Goal: Contribute content

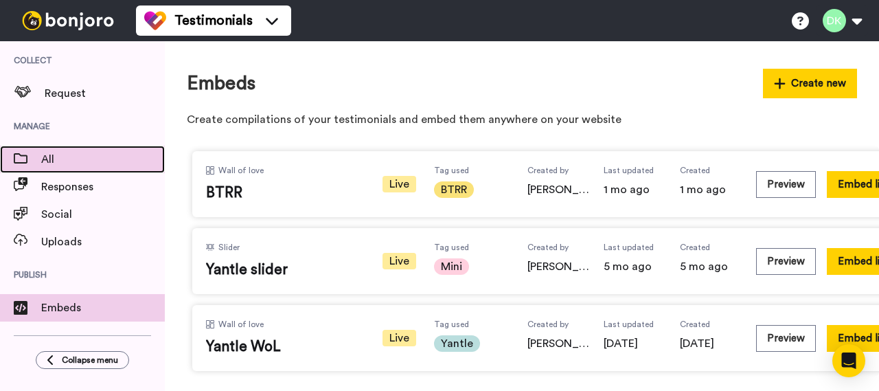
click at [70, 159] on span "All" at bounding box center [103, 159] width 124 height 16
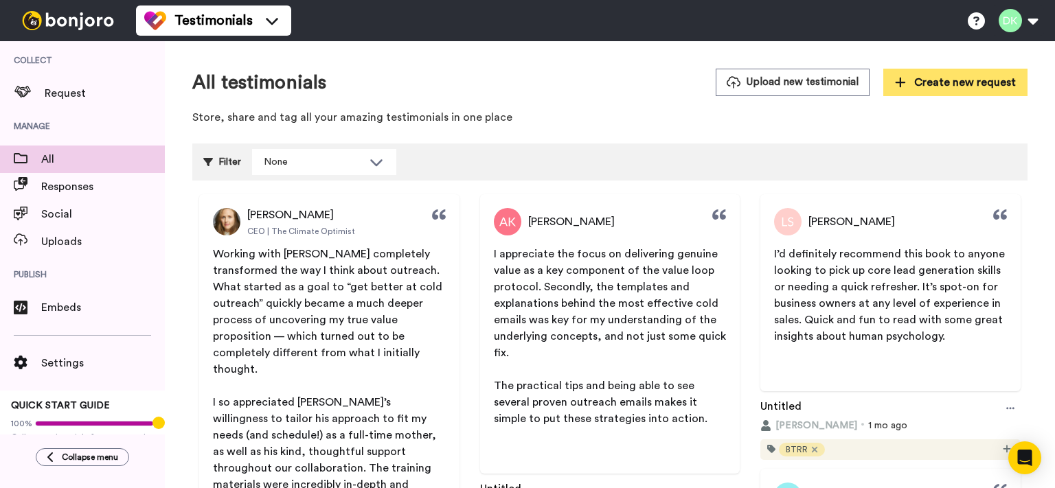
click at [879, 80] on span "Create new request" at bounding box center [955, 82] width 121 height 16
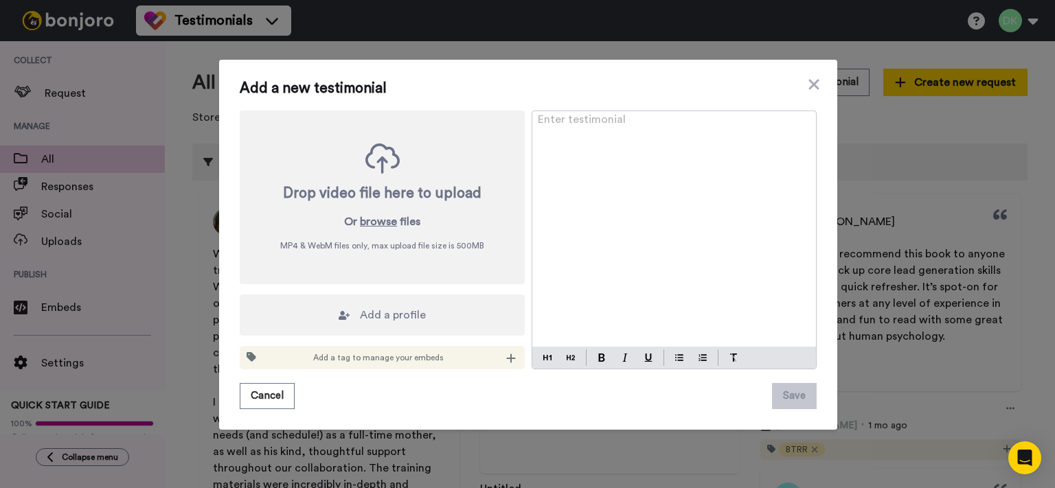
click at [344, 320] on icon at bounding box center [344, 315] width 11 height 11
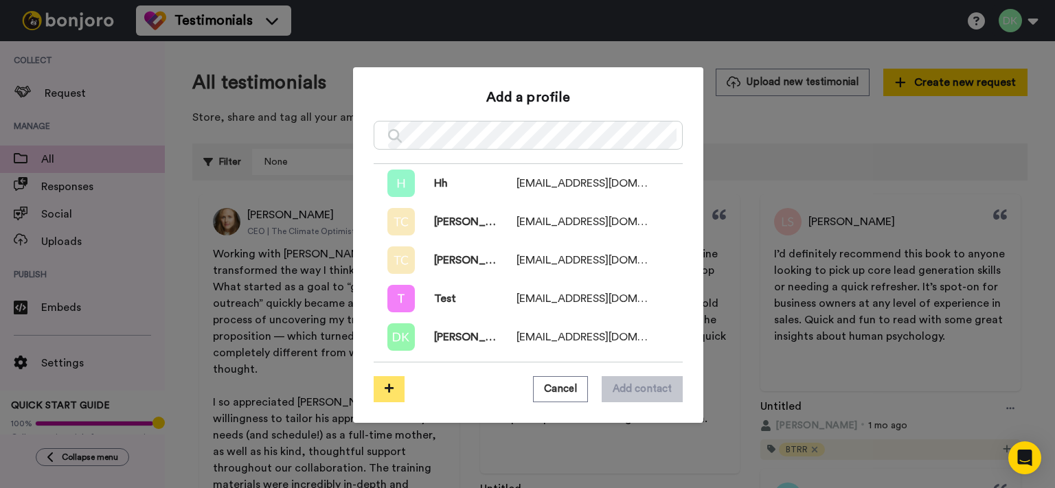
click at [394, 387] on button at bounding box center [389, 389] width 31 height 26
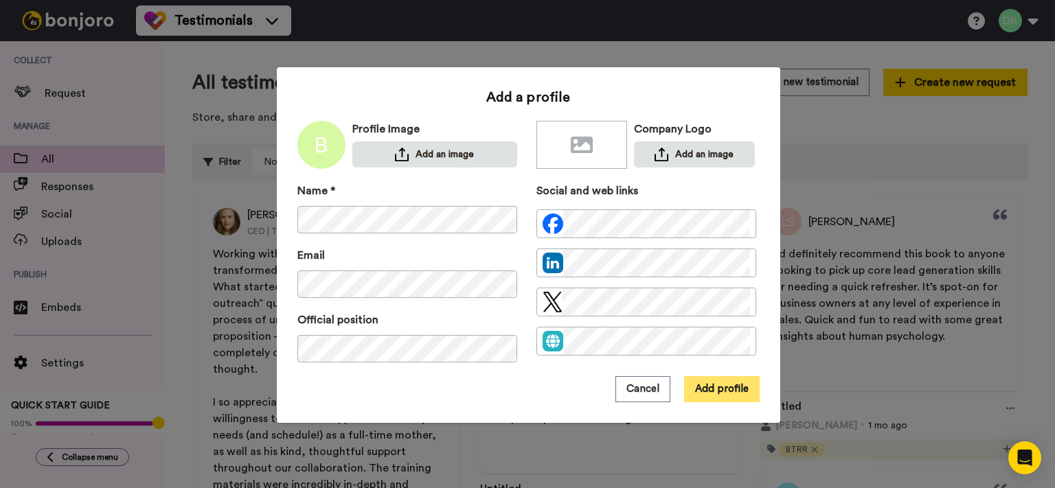
click at [717, 390] on button "Add profile" at bounding box center [722, 389] width 76 height 26
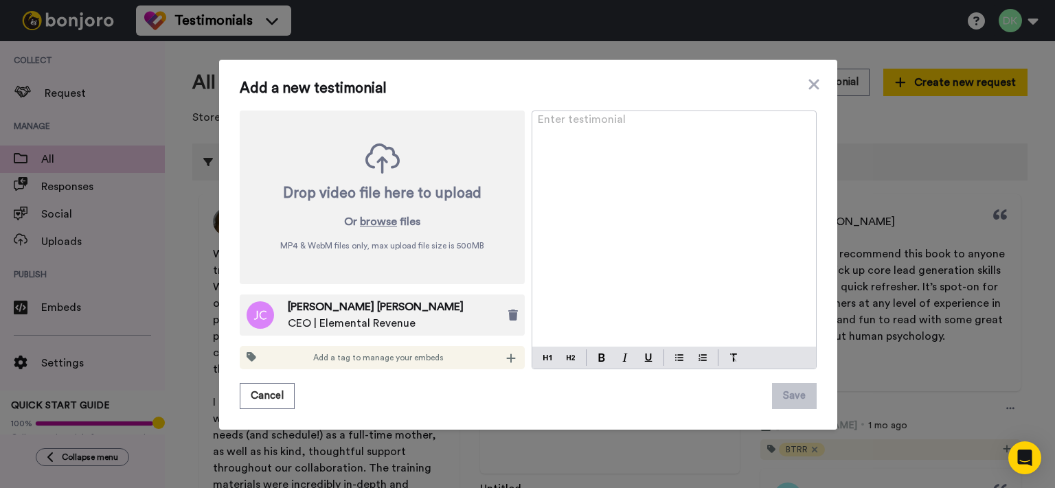
click at [629, 204] on div "Enter testimonial ﻿" at bounding box center [674, 229] width 284 height 236
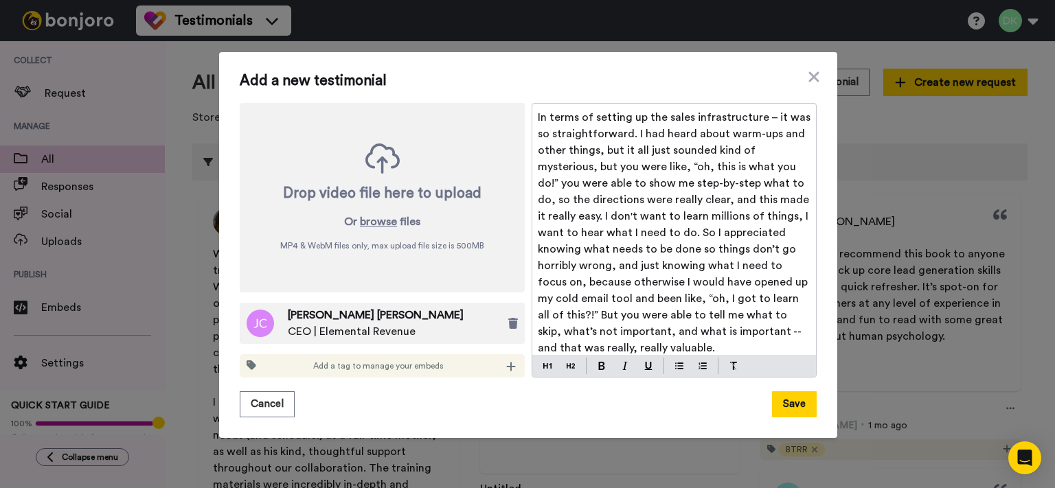
click at [613, 241] on p "In terms of setting up the sales infrastructure – it was so straightforward. I …" at bounding box center [674, 232] width 273 height 247
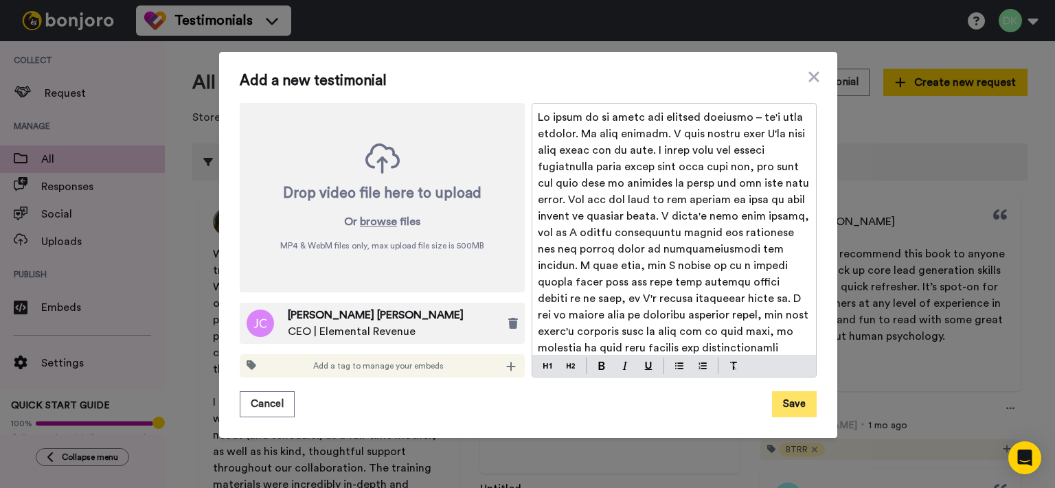
click at [786, 405] on button "Save" at bounding box center [794, 405] width 45 height 26
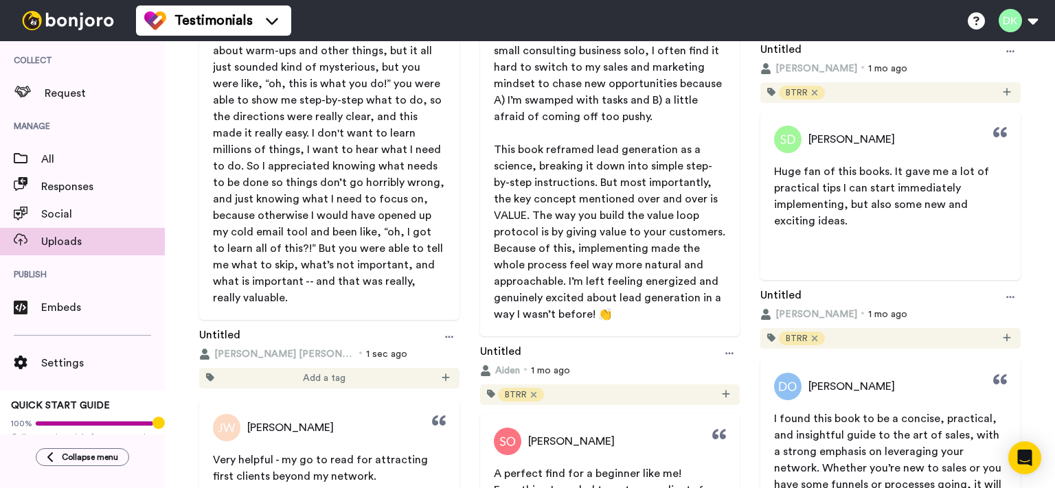
scroll to position [718, 0]
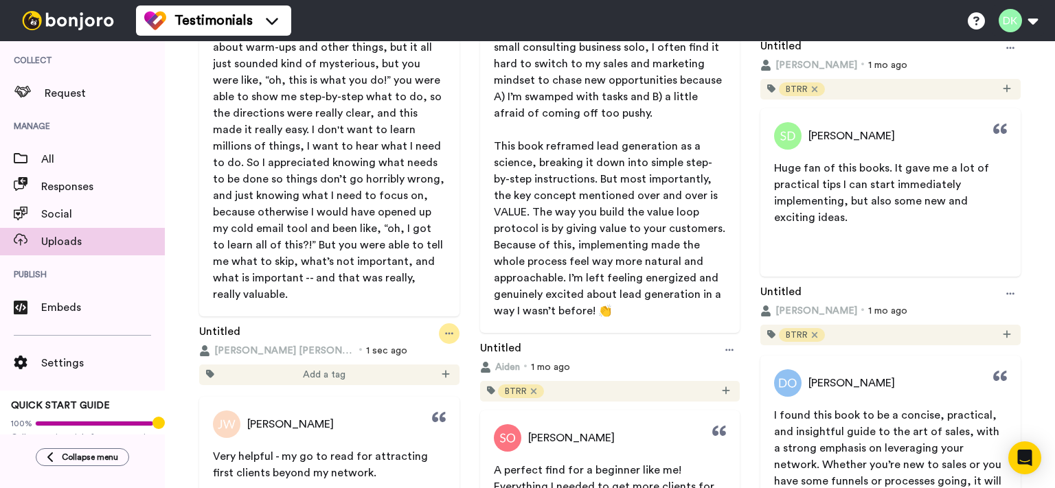
click at [445, 338] on div at bounding box center [449, 334] width 21 height 21
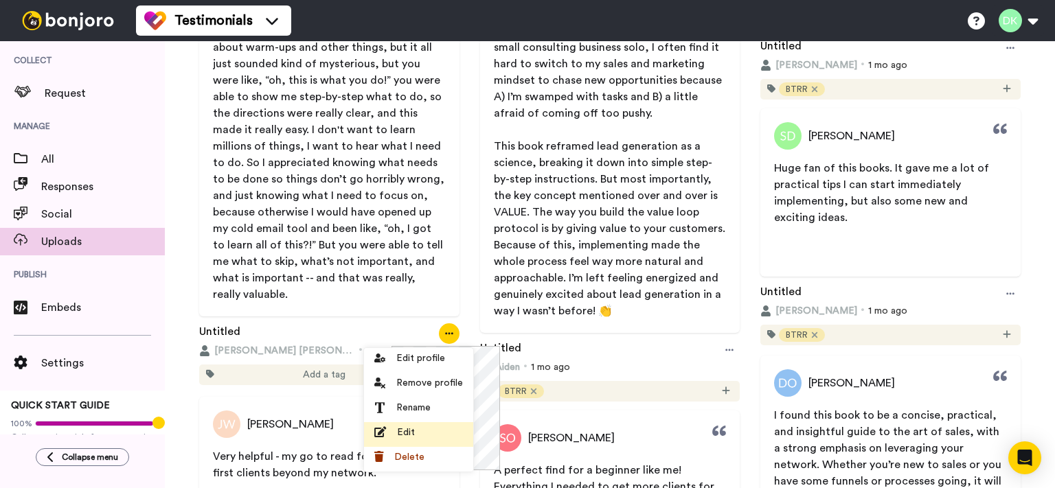
click at [418, 430] on div "Edit" at bounding box center [418, 433] width 89 height 14
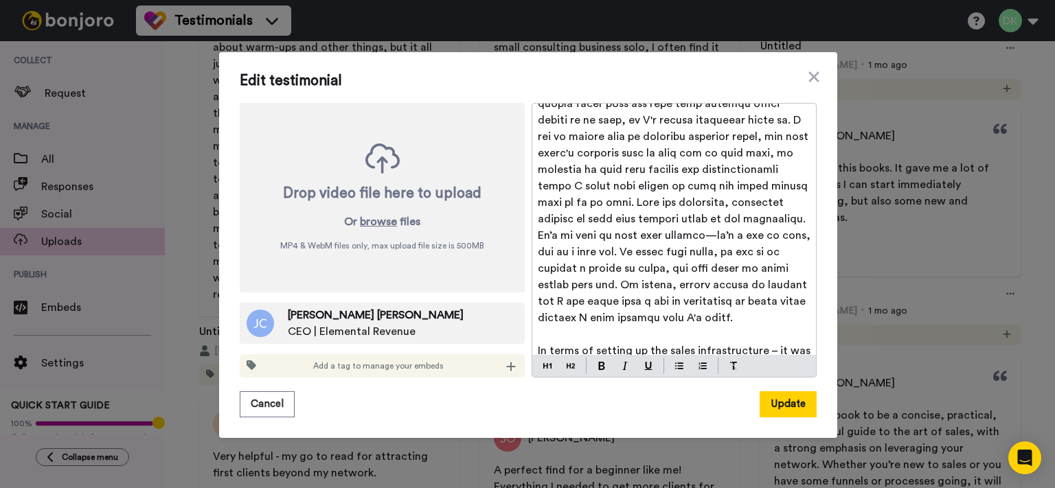
scroll to position [418, 0]
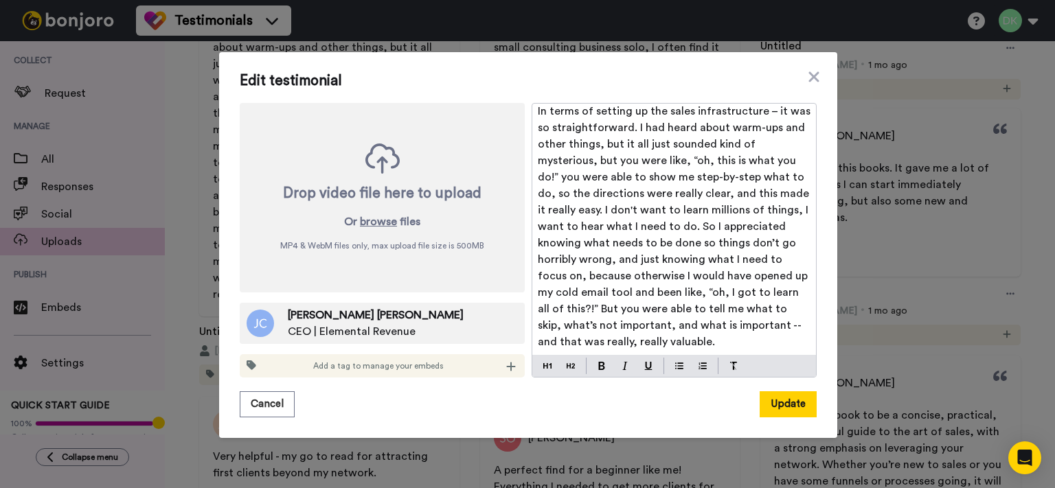
click at [754, 322] on span "In terms of setting up the sales infrastructure – it was so straightforward. I …" at bounding box center [675, 227] width 275 height 242
click at [775, 396] on button "Update" at bounding box center [788, 405] width 57 height 26
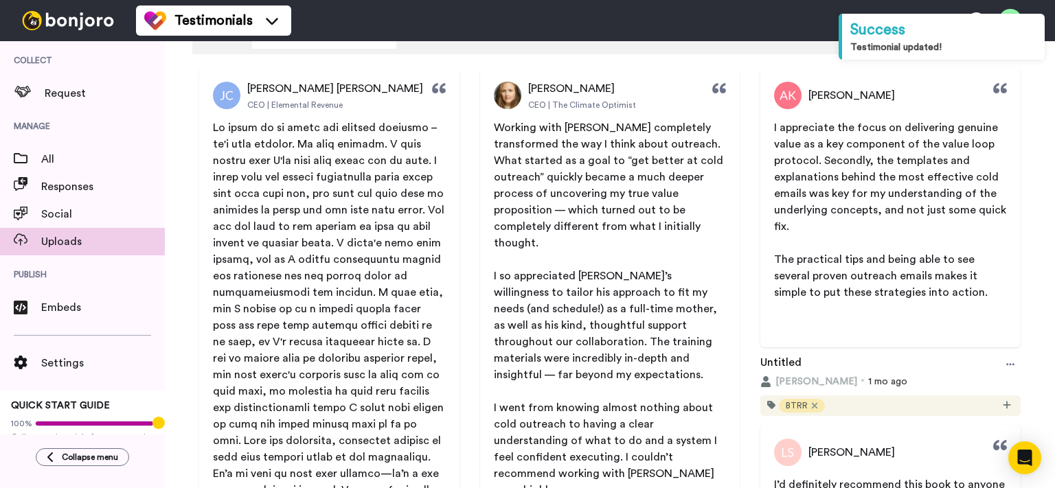
scroll to position [52, 0]
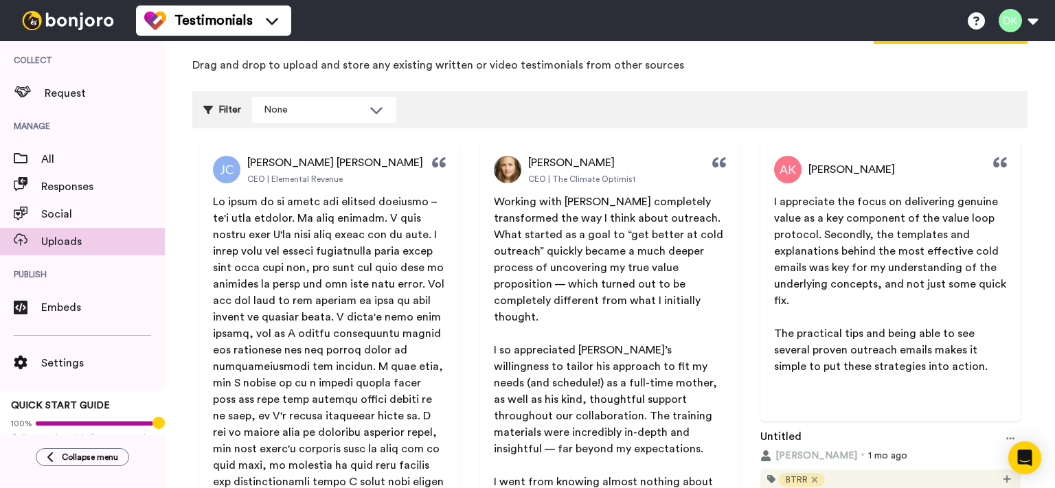
click at [687, 94] on div "Filter None Select all tags Yantle Merit Insights Leapvideo Mini BTRR" at bounding box center [609, 109] width 835 height 37
